Goal: Information Seeking & Learning: Understand process/instructions

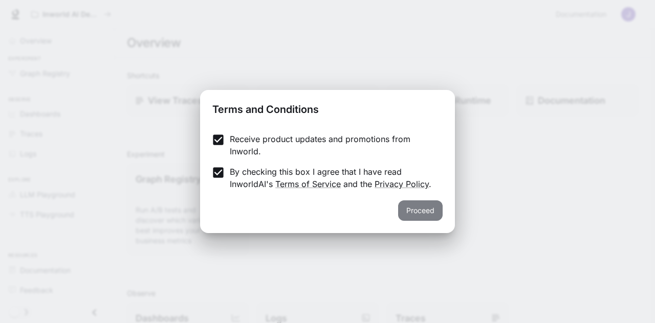
click at [423, 213] on button "Proceed" at bounding box center [420, 211] width 45 height 20
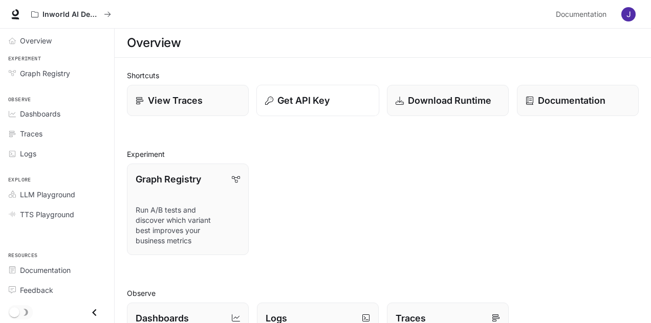
click at [281, 101] on p "Get API Key" at bounding box center [303, 101] width 52 height 14
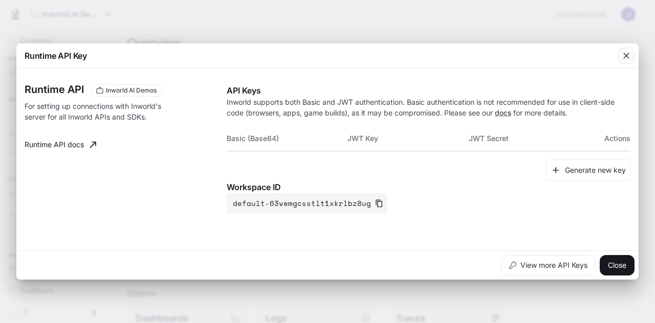
click at [623, 57] on icon "button" at bounding box center [626, 56] width 10 height 10
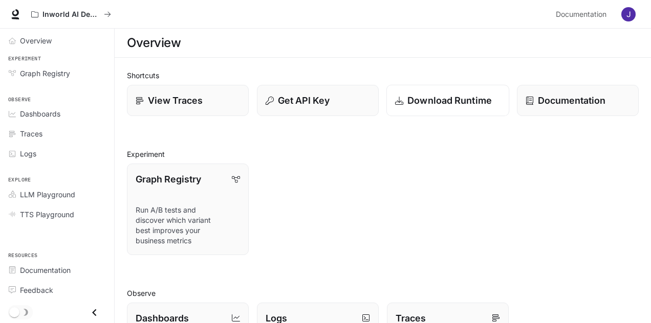
click at [439, 100] on p "Download Runtime" at bounding box center [449, 101] width 84 height 14
click at [43, 41] on span "Overview" at bounding box center [36, 40] width 32 height 11
click at [32, 40] on span "Overview" at bounding box center [36, 40] width 33 height 11
click at [575, 16] on span "Documentation" at bounding box center [580, 14] width 51 height 13
